Goal: Information Seeking & Learning: Learn about a topic

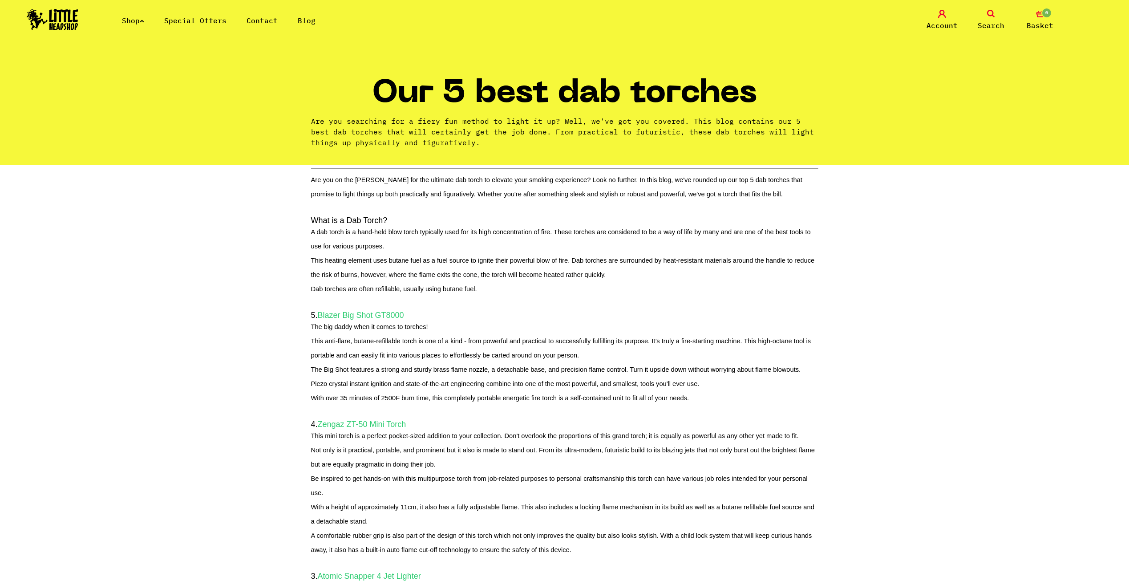
click at [246, 271] on section "Are you on the hunt for the ultimate dab torch to elevate your smoking experien…" at bounding box center [564, 577] width 1129 height 819
